Goal: Task Accomplishment & Management: Use online tool/utility

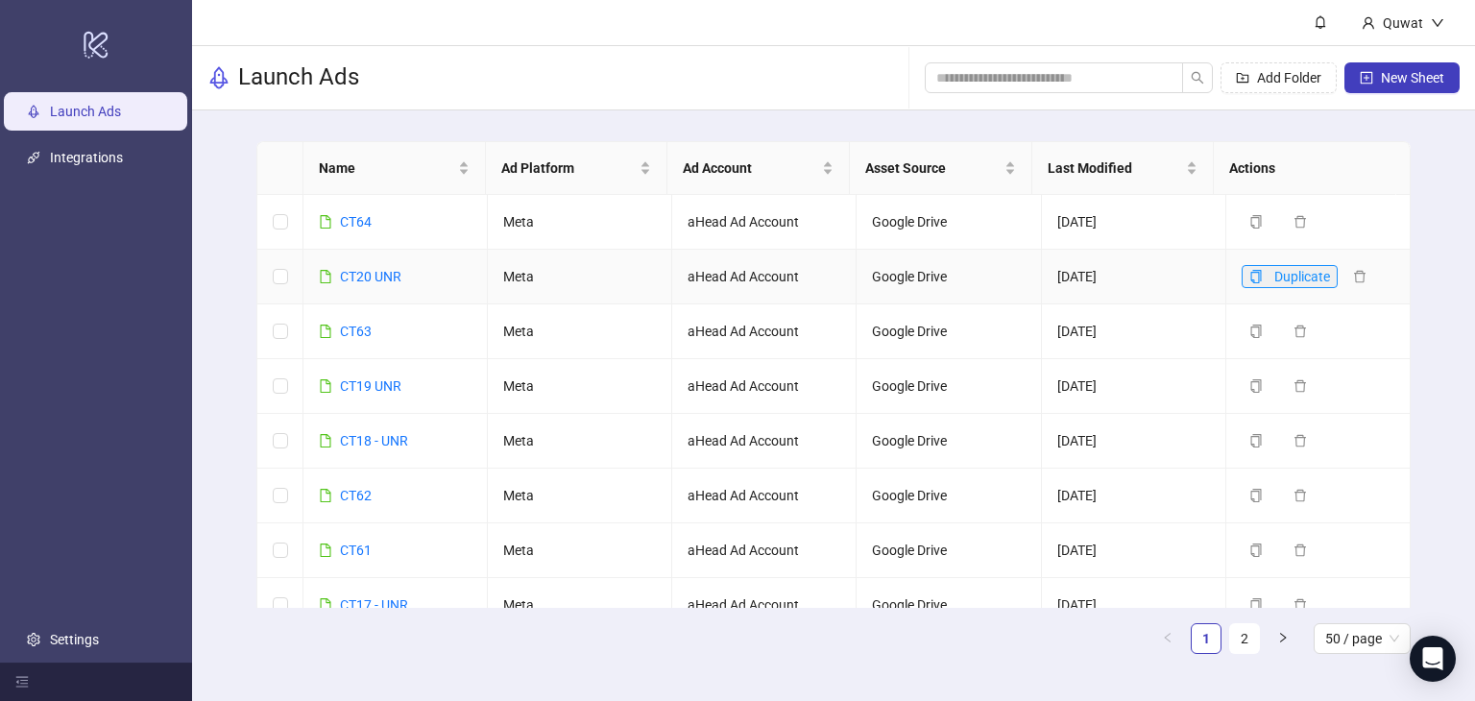
click at [1275, 274] on span "Duplicate" at bounding box center [1303, 276] width 56 height 15
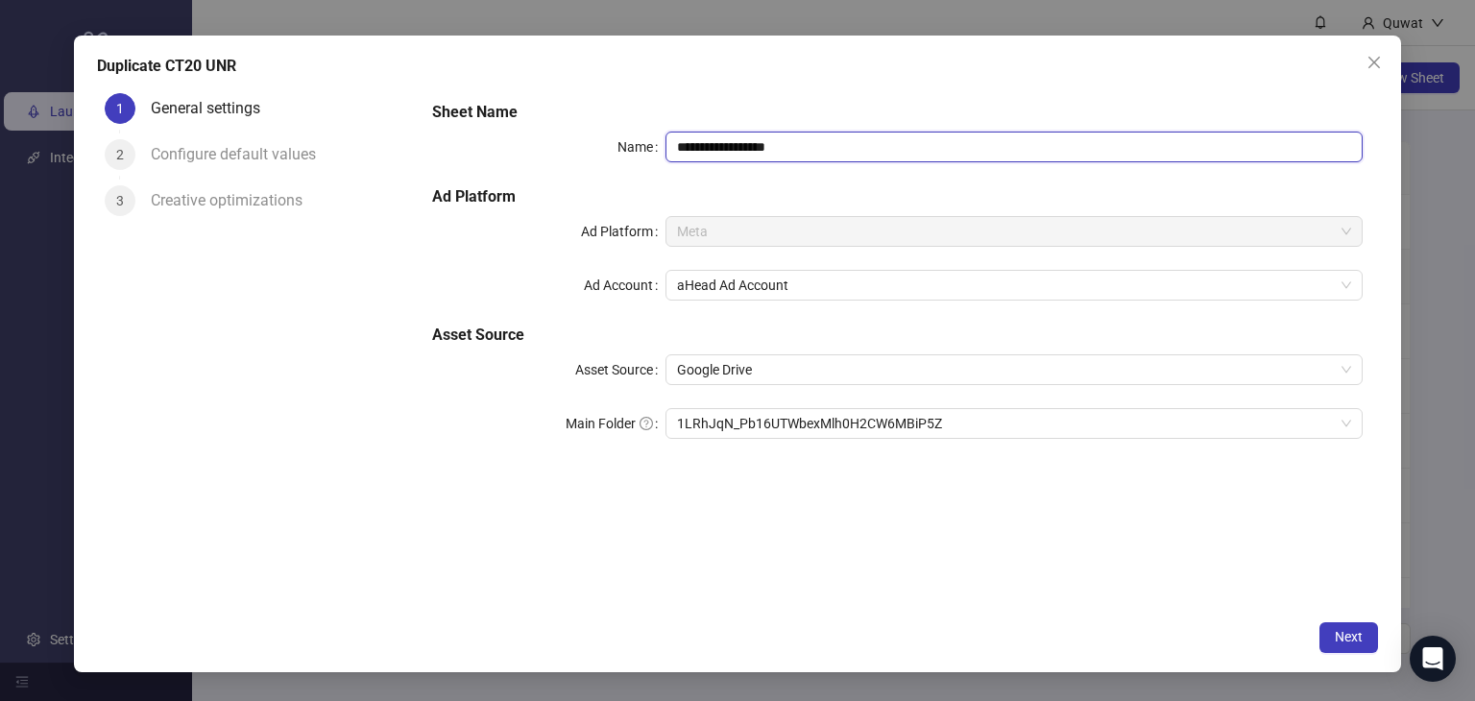
click at [830, 137] on input "**********" at bounding box center [1015, 147] width 698 height 31
click at [1043, 426] on span "1LRhJqN_Pb16UTWbexMlh0H2CW6MBiP5Z" at bounding box center [1014, 423] width 675 height 29
type input "********"
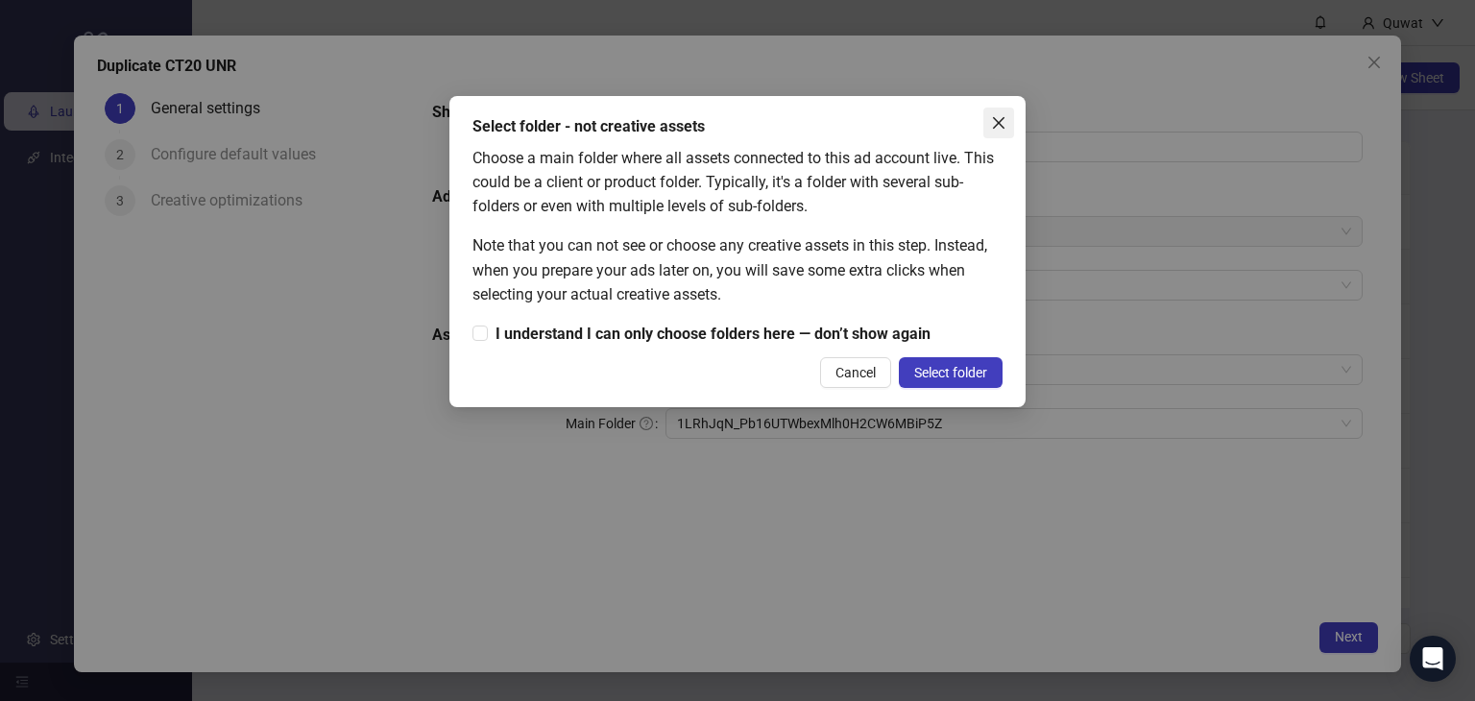
click at [998, 120] on icon "close" at bounding box center [998, 122] width 15 height 15
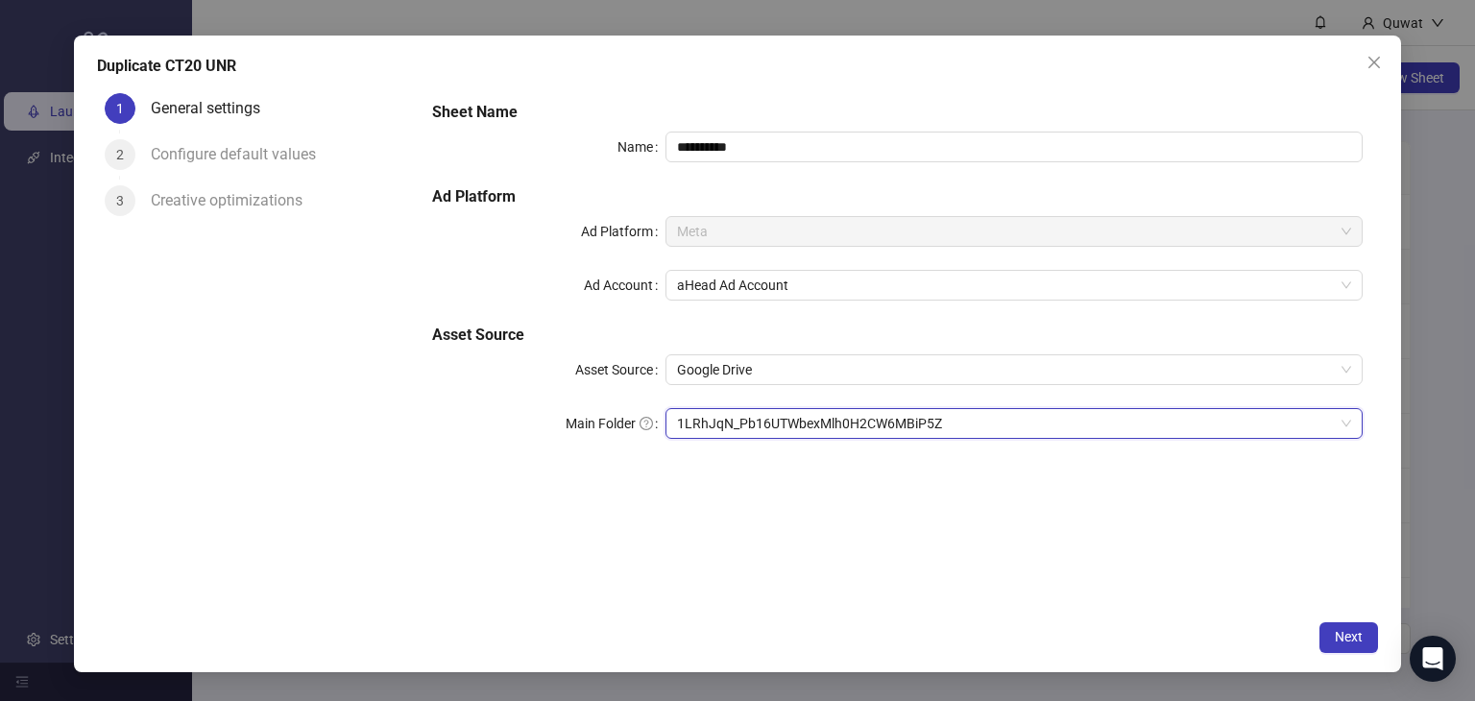
click at [866, 420] on span "1LRhJqN_Pb16UTWbexMlh0H2CW6MBiP5Z" at bounding box center [1014, 423] width 675 height 29
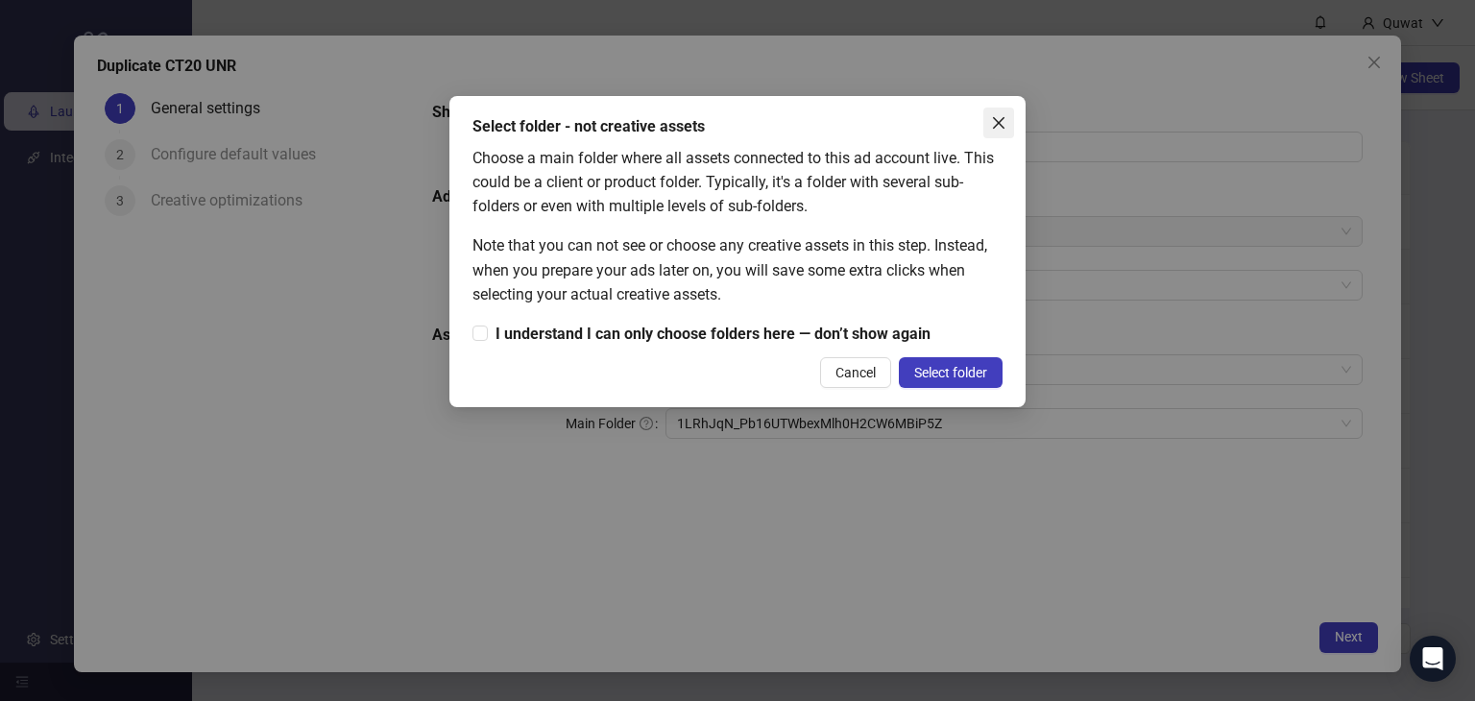
click at [1004, 126] on icon "close" at bounding box center [998, 122] width 15 height 15
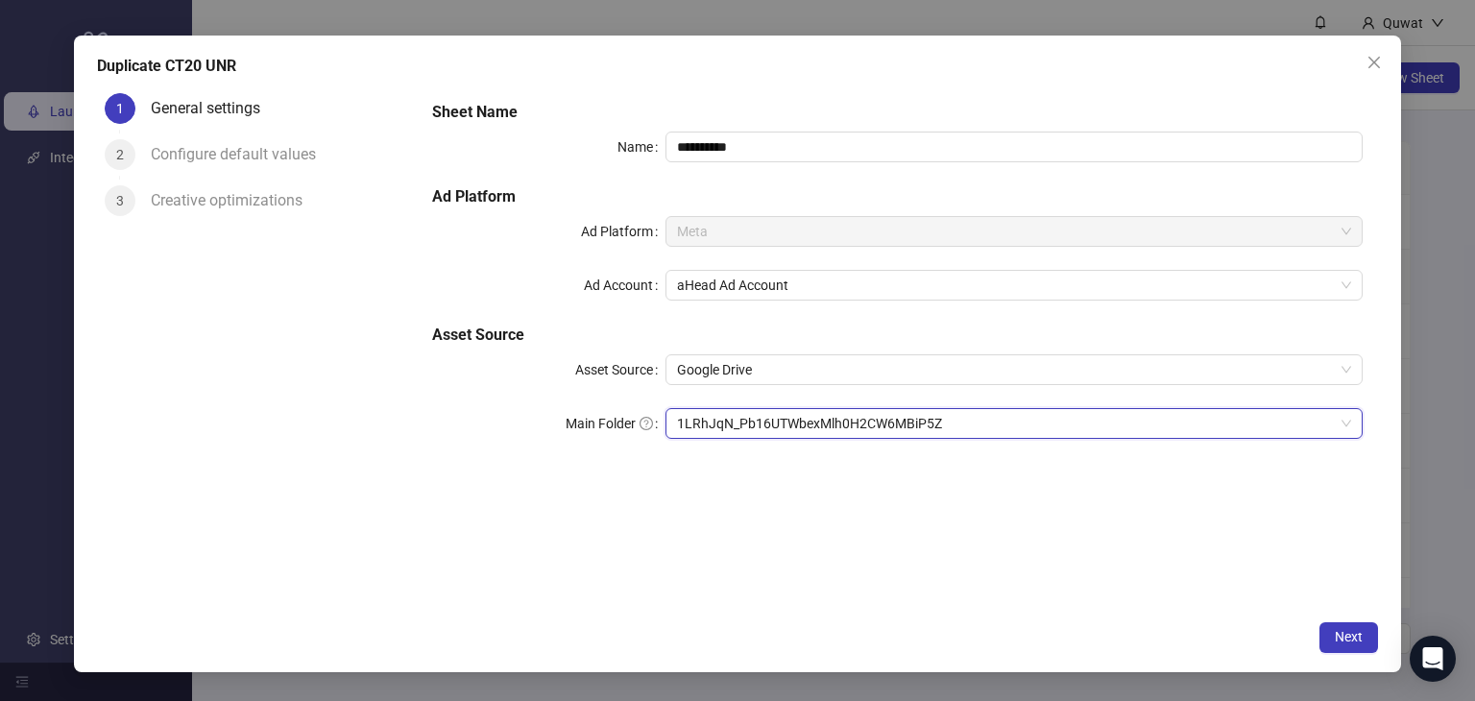
click at [709, 412] on span "1LRhJqN_Pb16UTWbexMlh0H2CW6MBiP5Z" at bounding box center [1014, 423] width 675 height 29
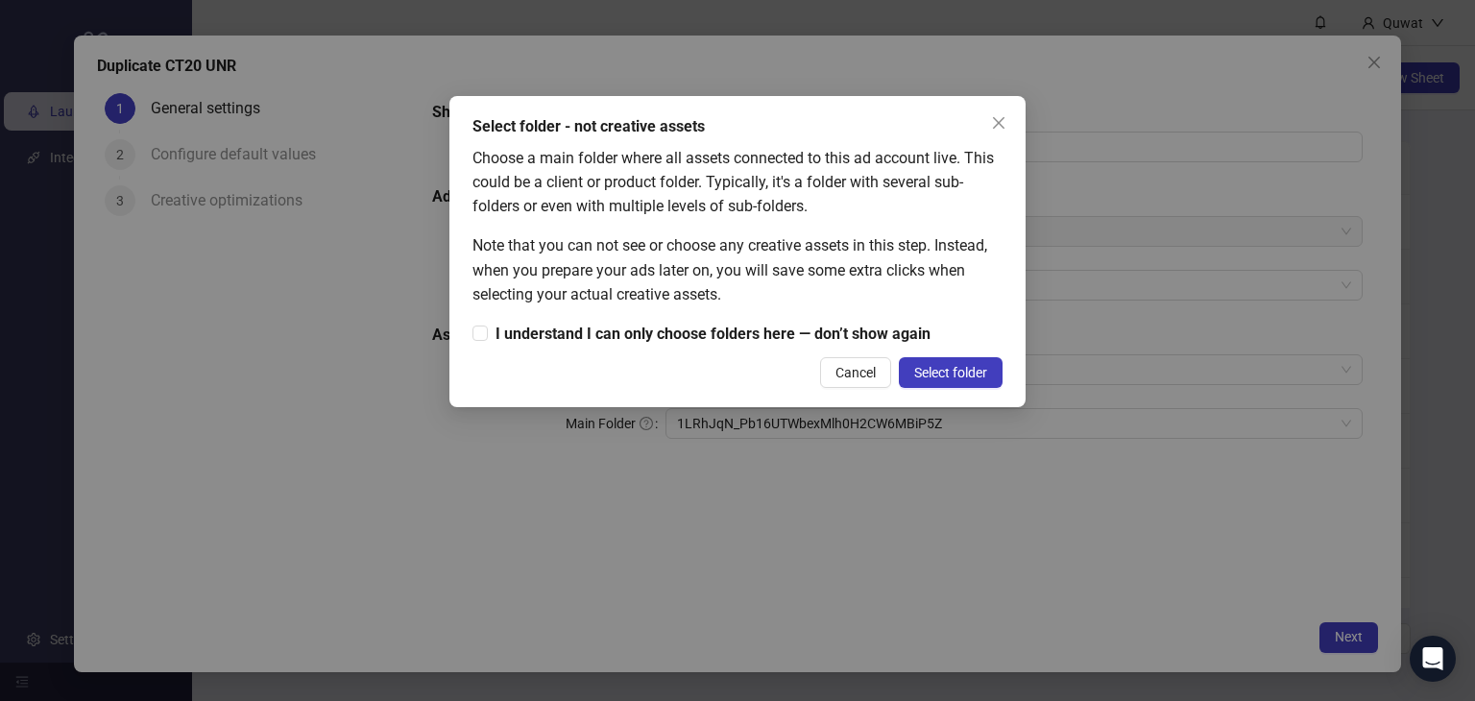
click at [753, 464] on div "Select folder - not creative assets Choose a main folder where all assets conne…" at bounding box center [737, 350] width 1475 height 701
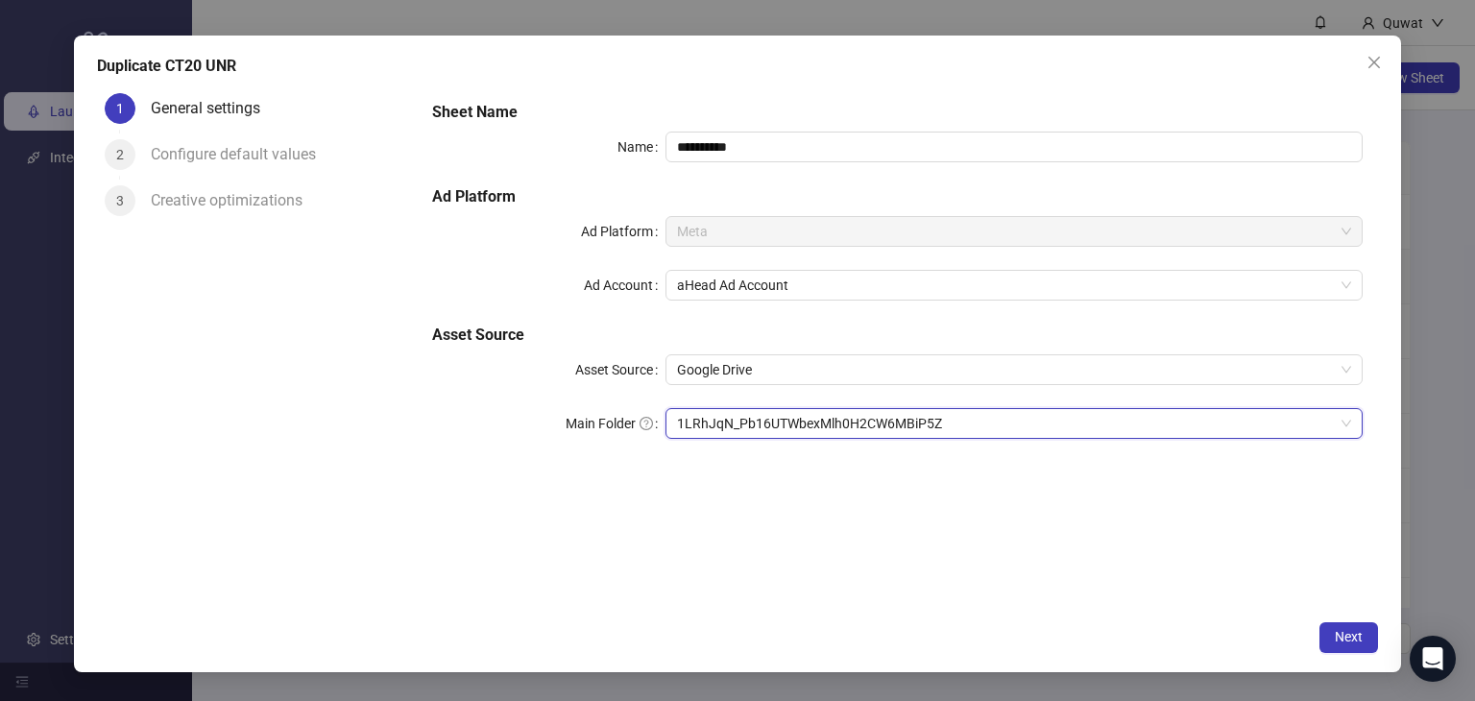
click at [744, 417] on span "1LRhJqN_Pb16UTWbexMlh0H2CW6MBiP5Z" at bounding box center [1014, 423] width 675 height 29
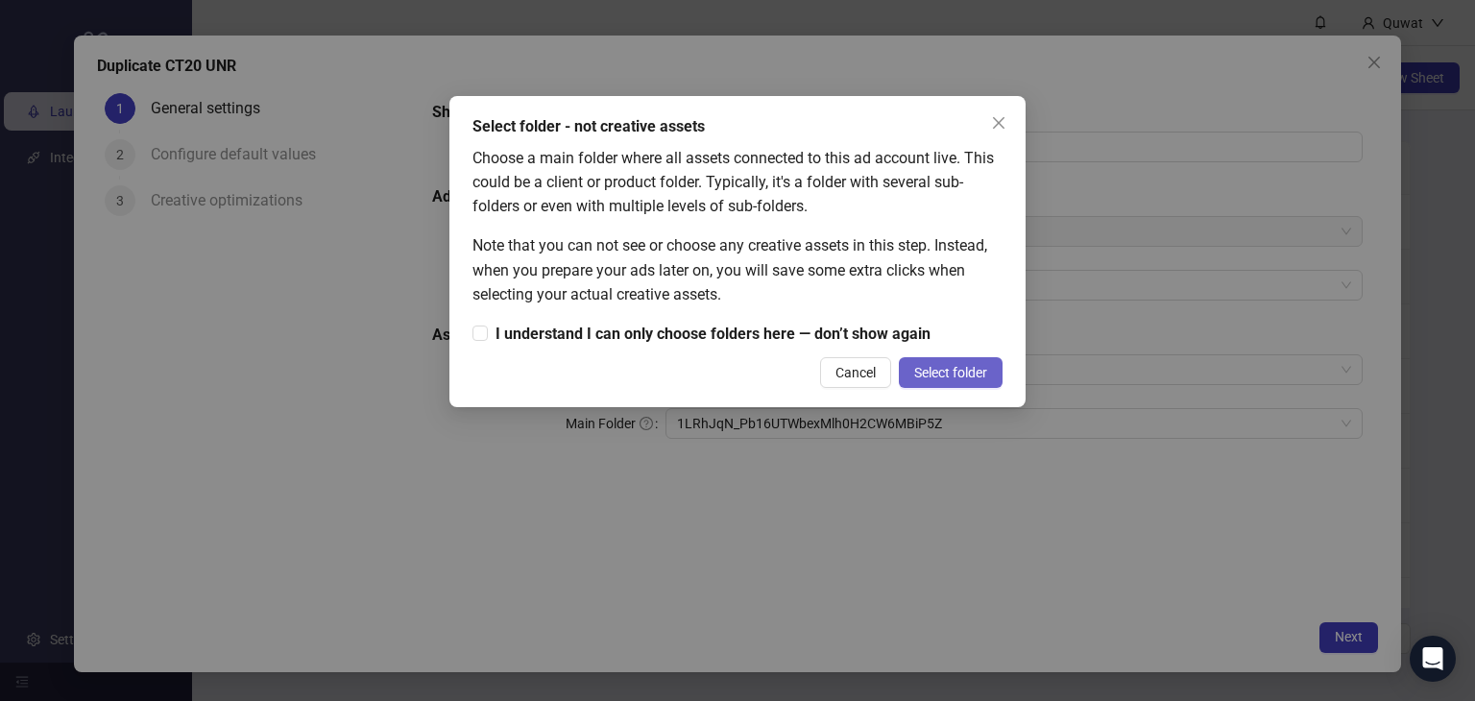
click at [939, 372] on span "Select folder" at bounding box center [950, 372] width 73 height 15
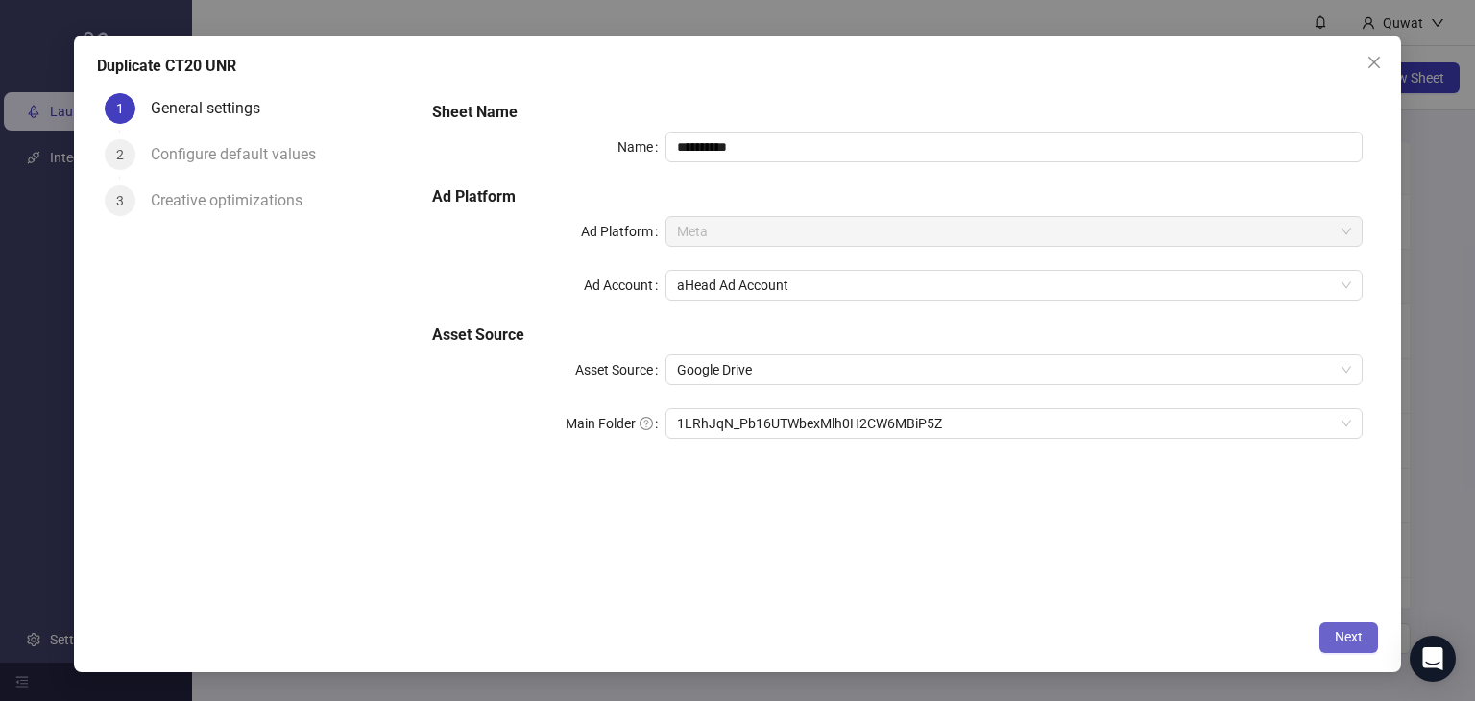
click at [1366, 635] on button "Next" at bounding box center [1349, 637] width 59 height 31
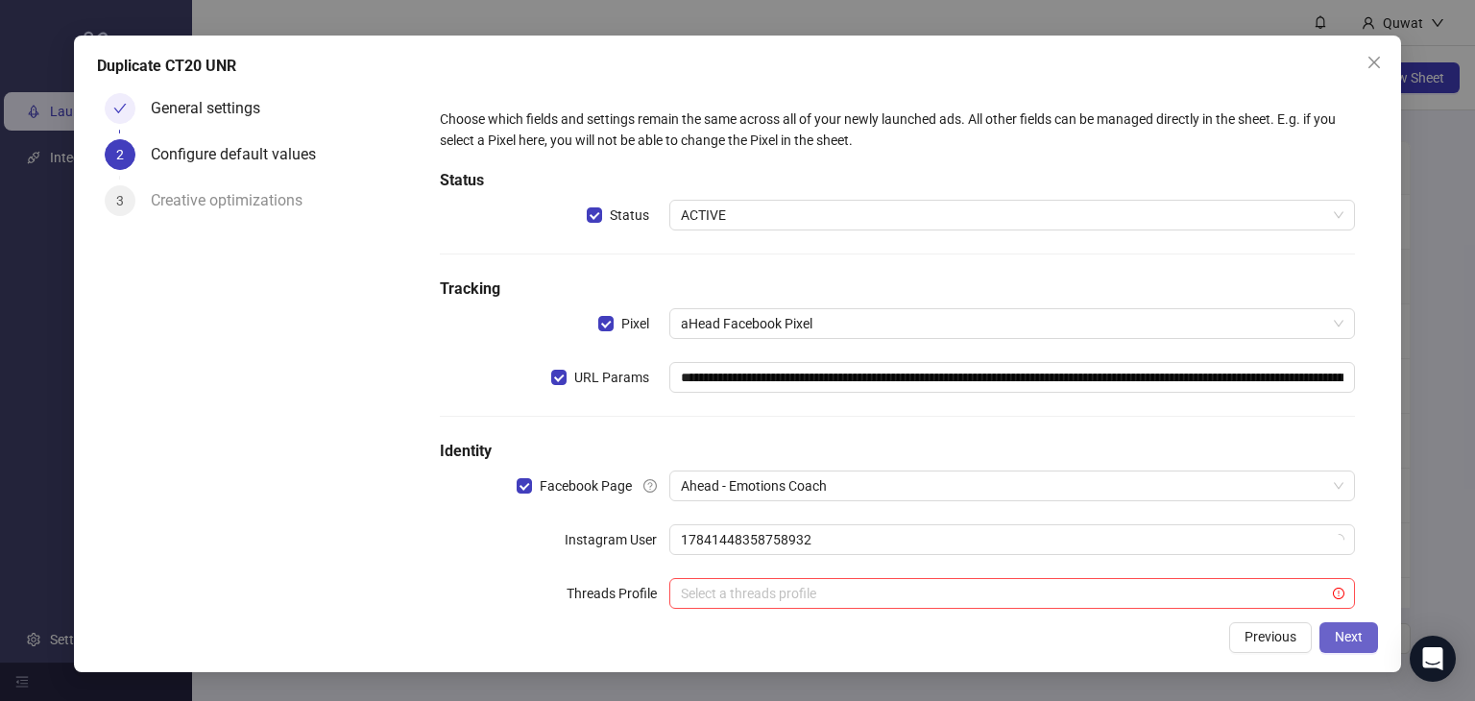
click at [1366, 635] on button "Next" at bounding box center [1349, 637] width 59 height 31
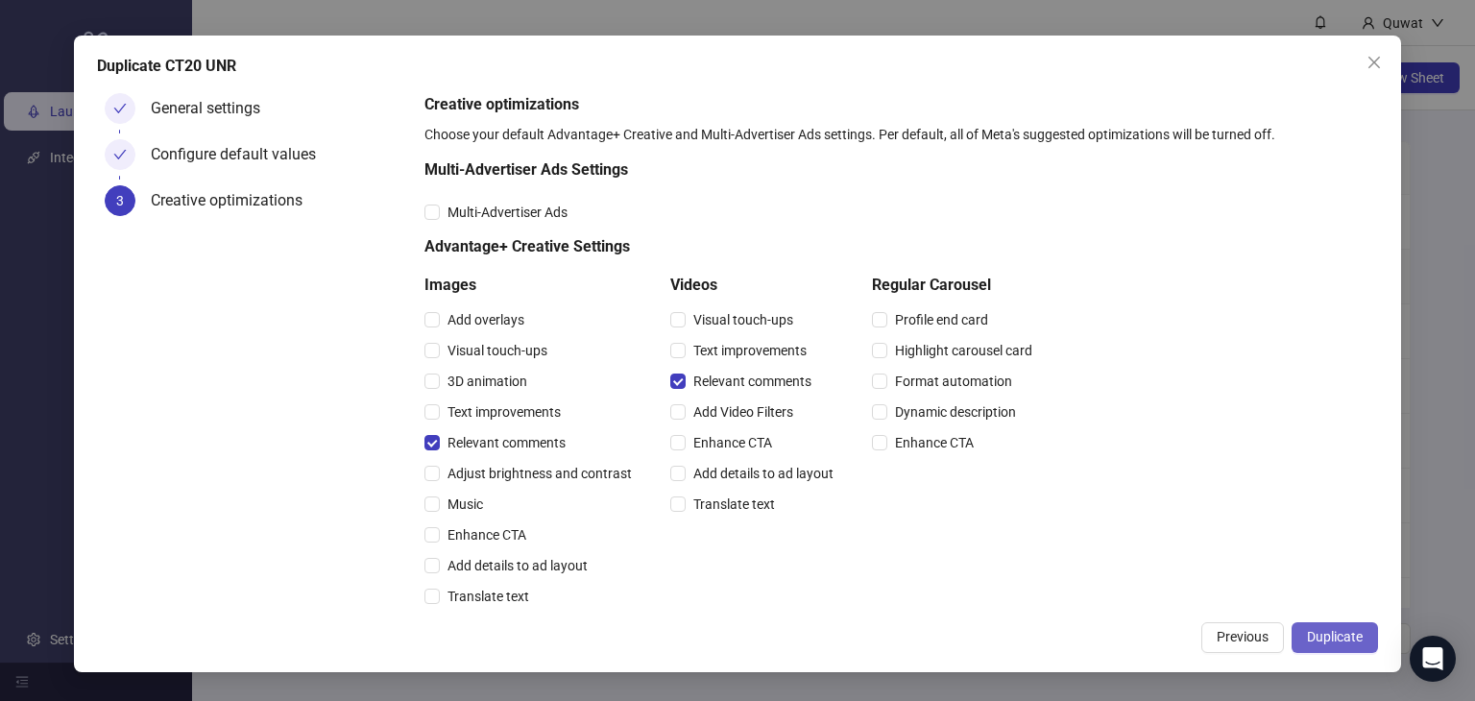
click at [1349, 636] on span "Duplicate" at bounding box center [1335, 636] width 56 height 15
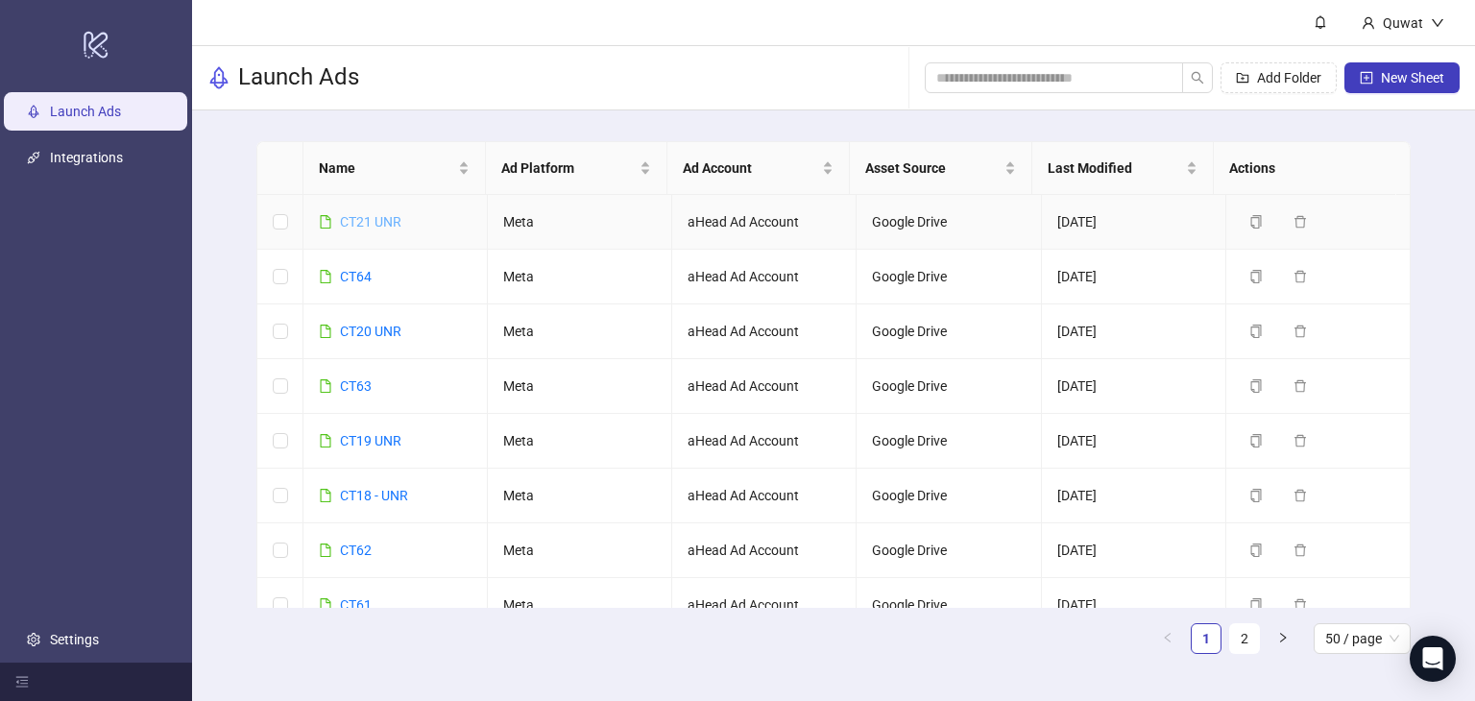
click at [356, 224] on link "CT21 UNR" at bounding box center [370, 221] width 61 height 15
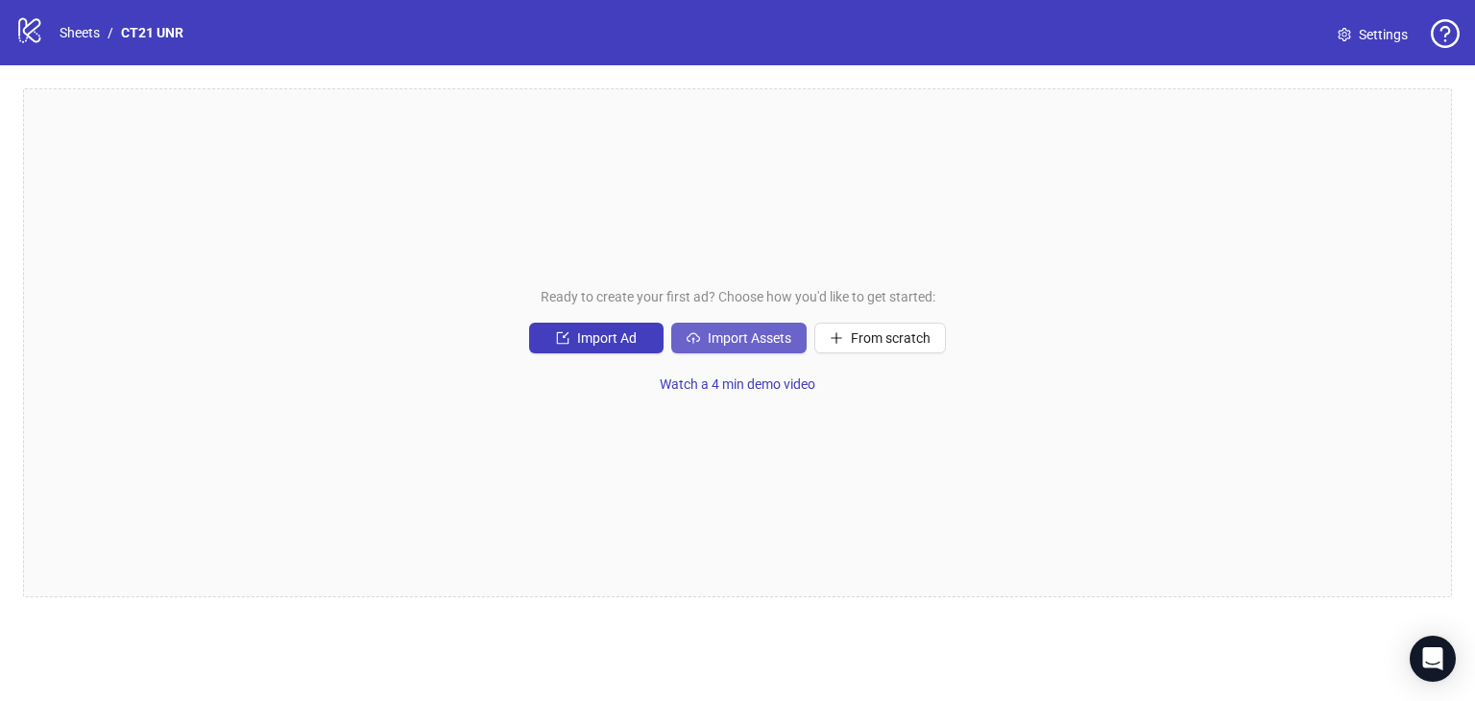
click at [735, 342] on span "Import Assets" at bounding box center [750, 337] width 84 height 15
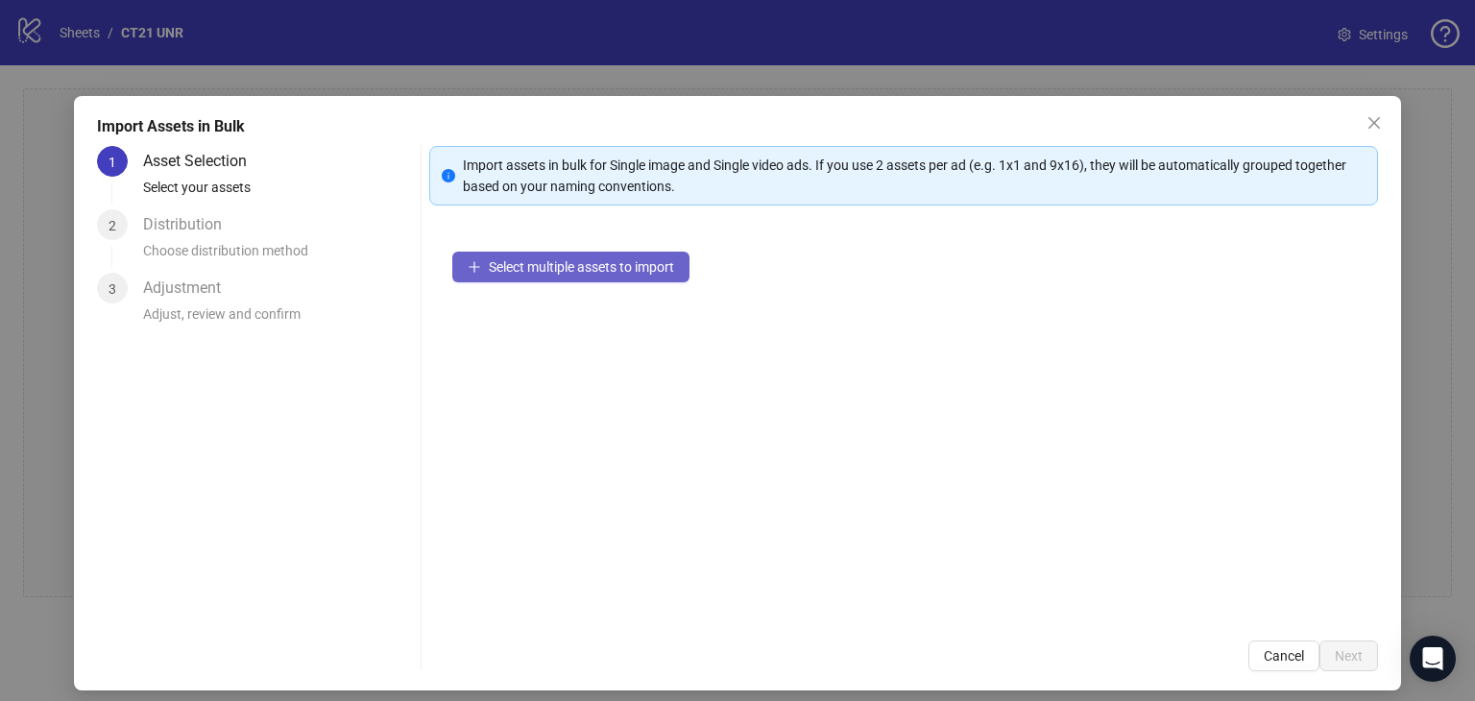
click at [583, 264] on span "Select multiple assets to import" at bounding box center [581, 266] width 185 height 15
click at [513, 269] on span "Select multiple assets to import" at bounding box center [581, 266] width 185 height 15
click at [1367, 120] on icon "close" at bounding box center [1374, 122] width 15 height 15
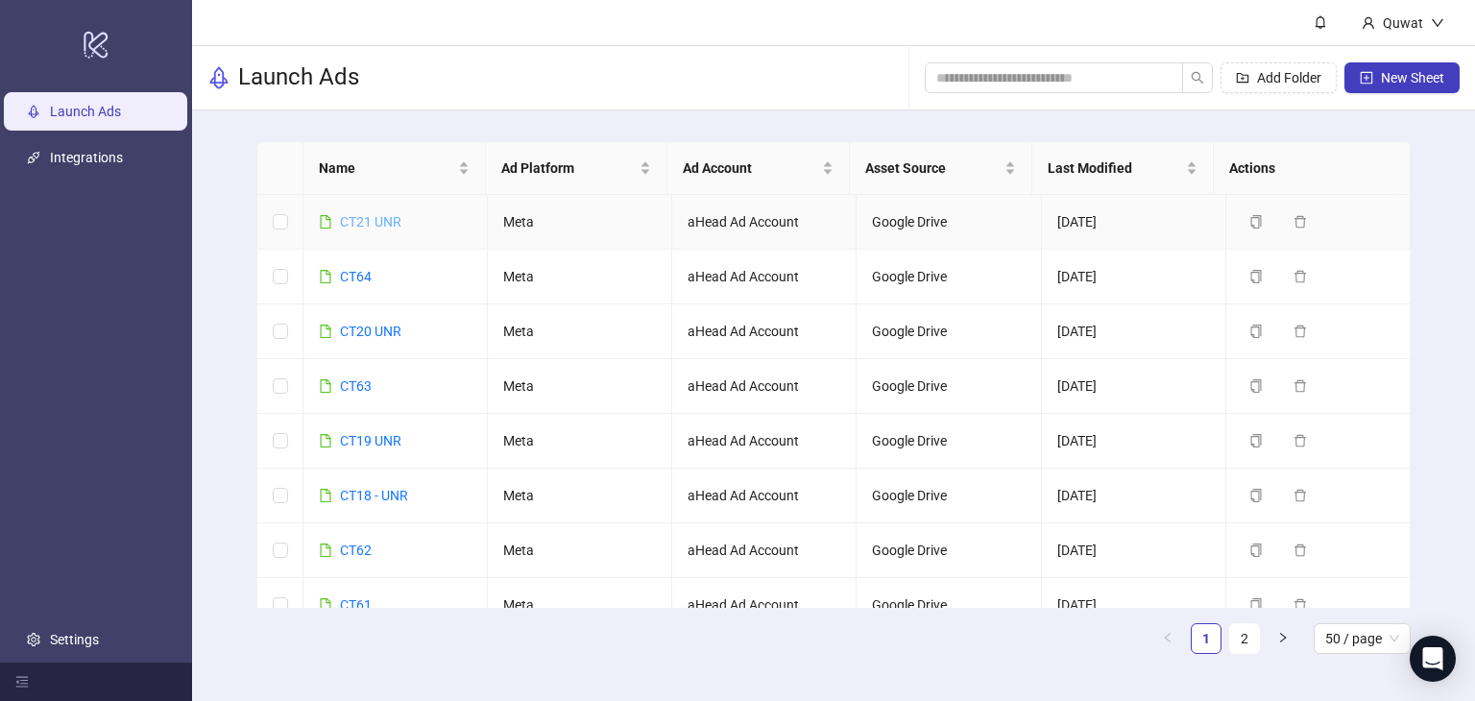
click at [369, 227] on link "CT21 UNR" at bounding box center [370, 221] width 61 height 15
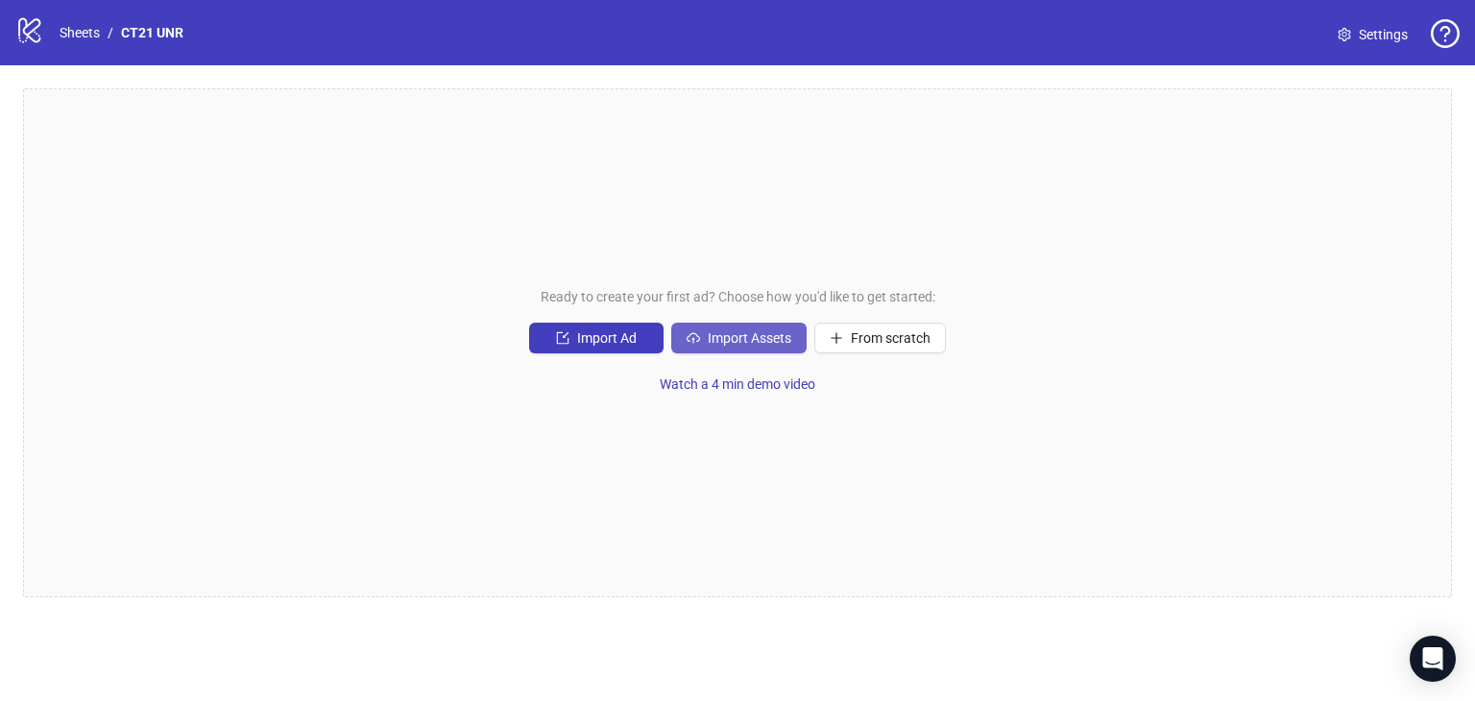
click at [738, 336] on span "Import Assets" at bounding box center [750, 337] width 84 height 15
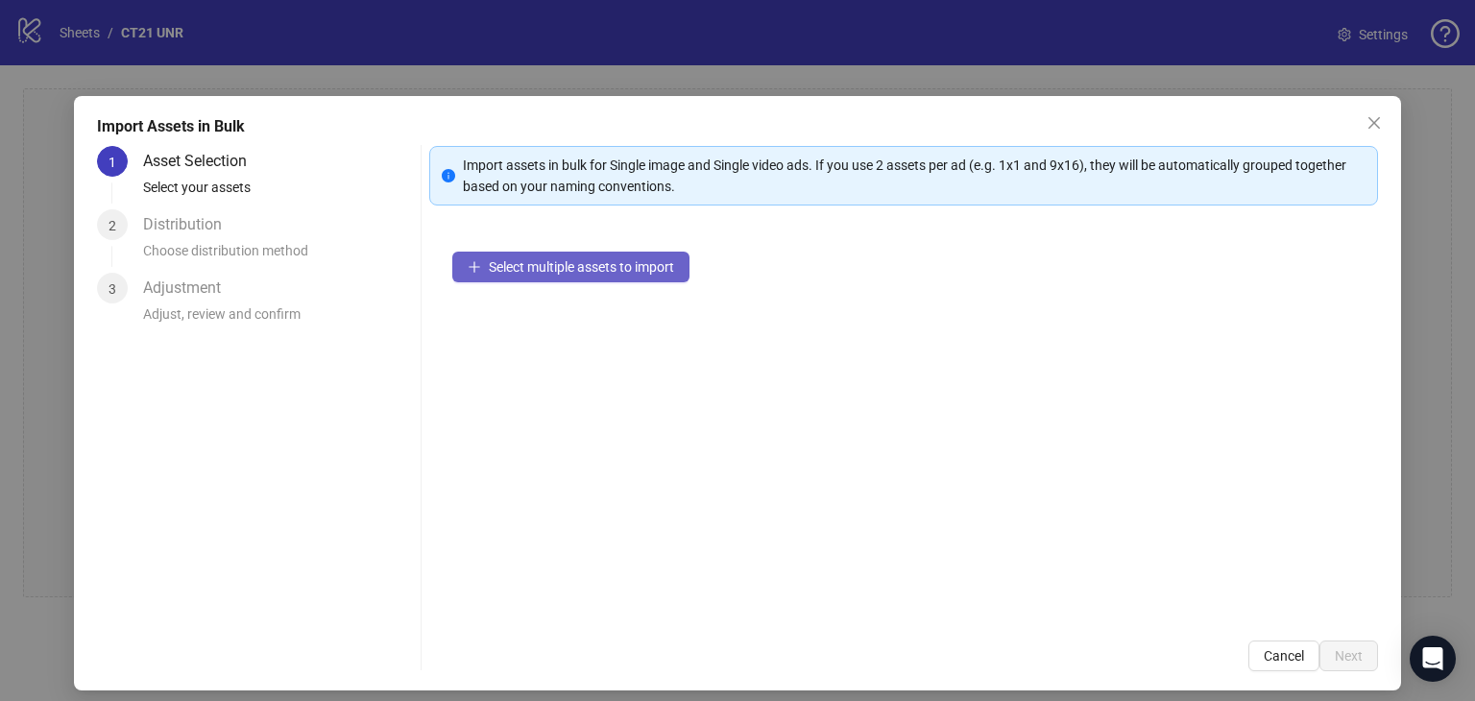
click at [595, 259] on span "Select multiple assets to import" at bounding box center [581, 266] width 185 height 15
click at [1264, 654] on span "Cancel" at bounding box center [1284, 655] width 40 height 15
